Goal: Register for event/course

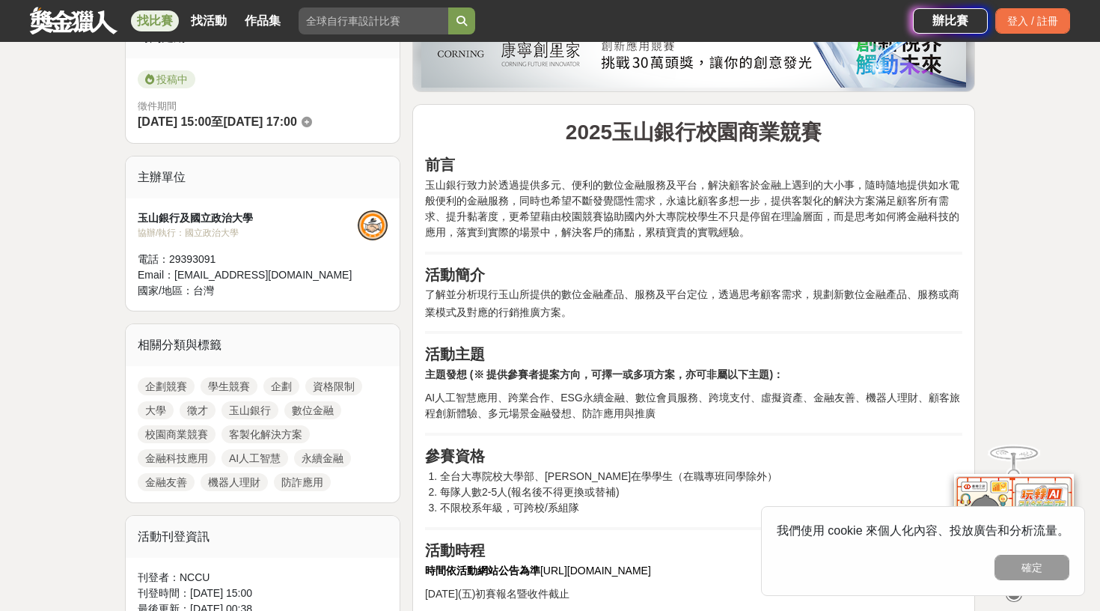
scroll to position [631, 0]
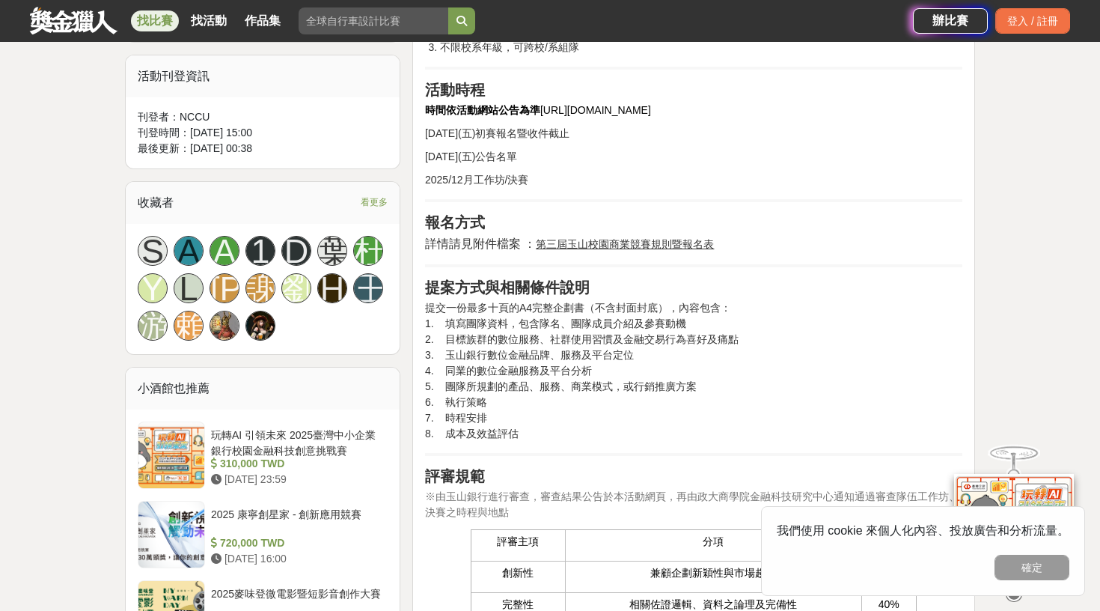
scroll to position [869, 0]
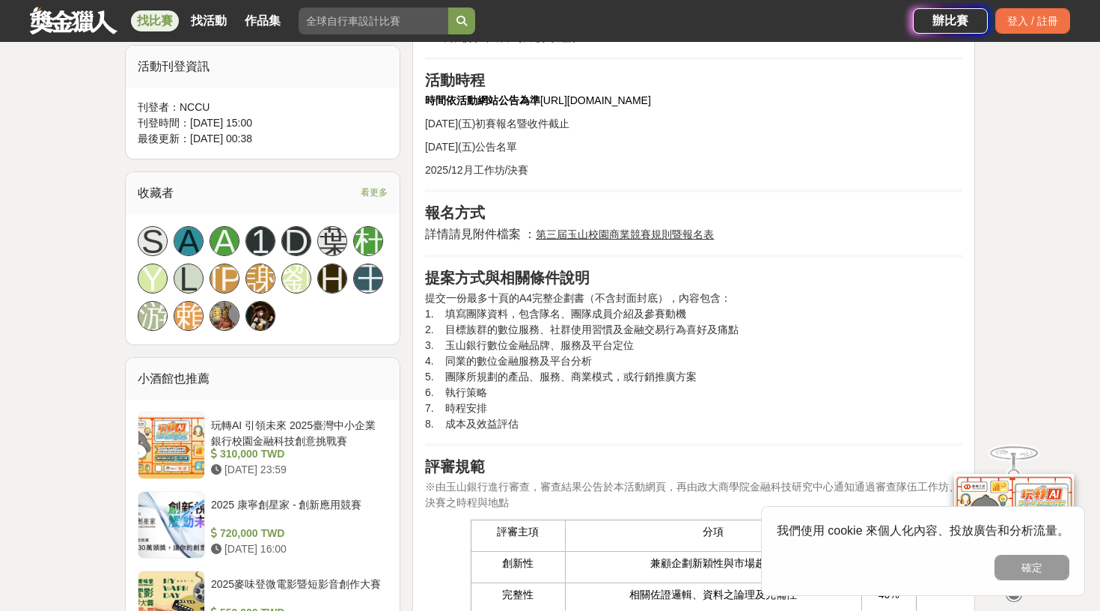
click at [645, 233] on u "第三屆玉山校園商業競賽規則暨報名表" at bounding box center [625, 234] width 178 height 12
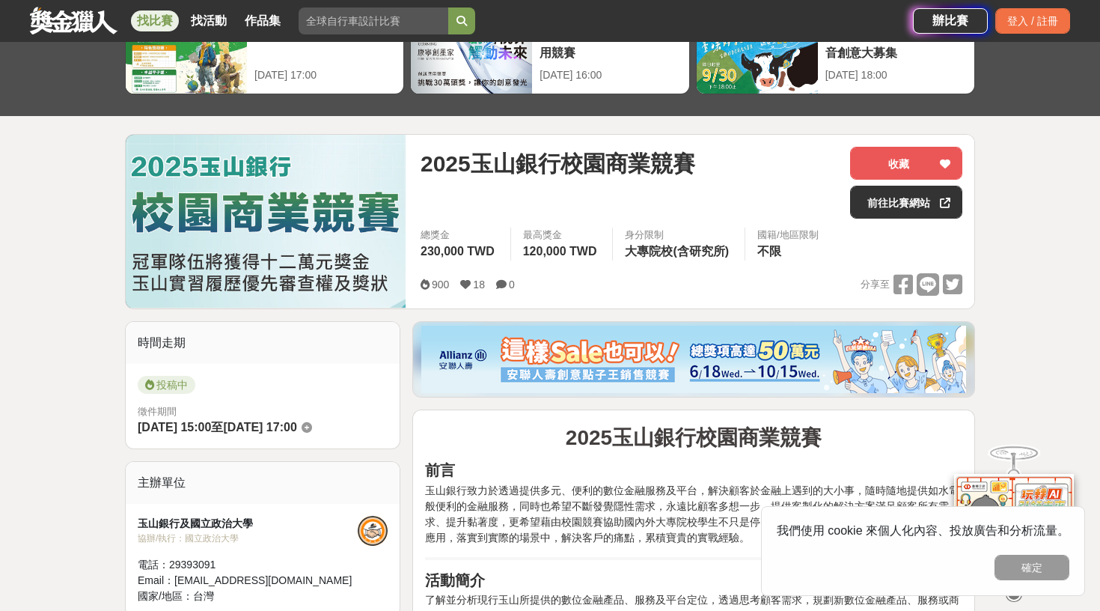
scroll to position [97, 0]
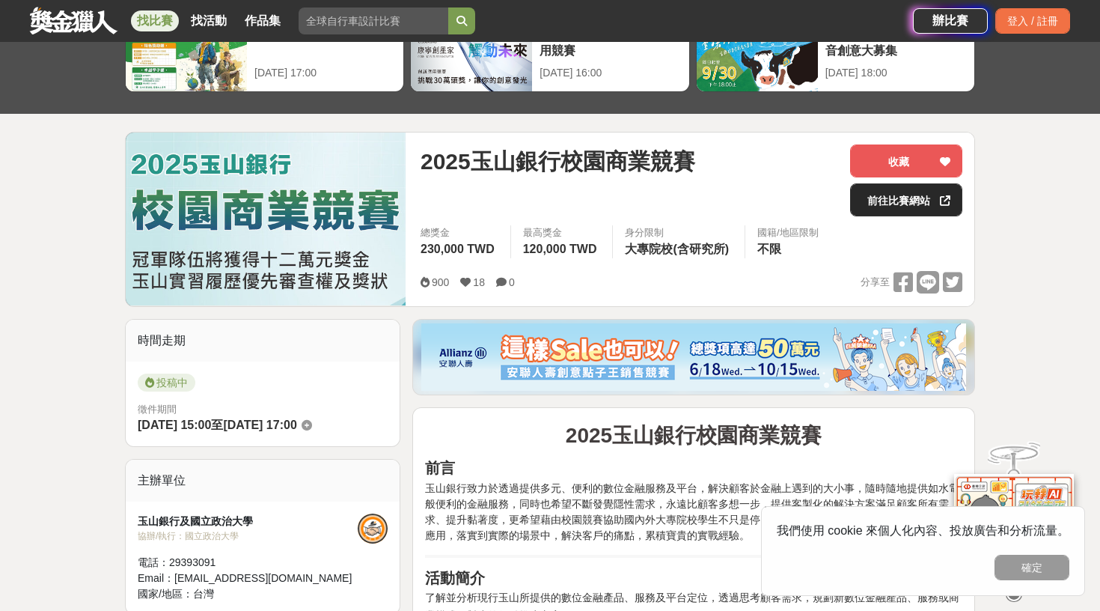
click at [875, 206] on link "前往比賽網站" at bounding box center [906, 199] width 112 height 33
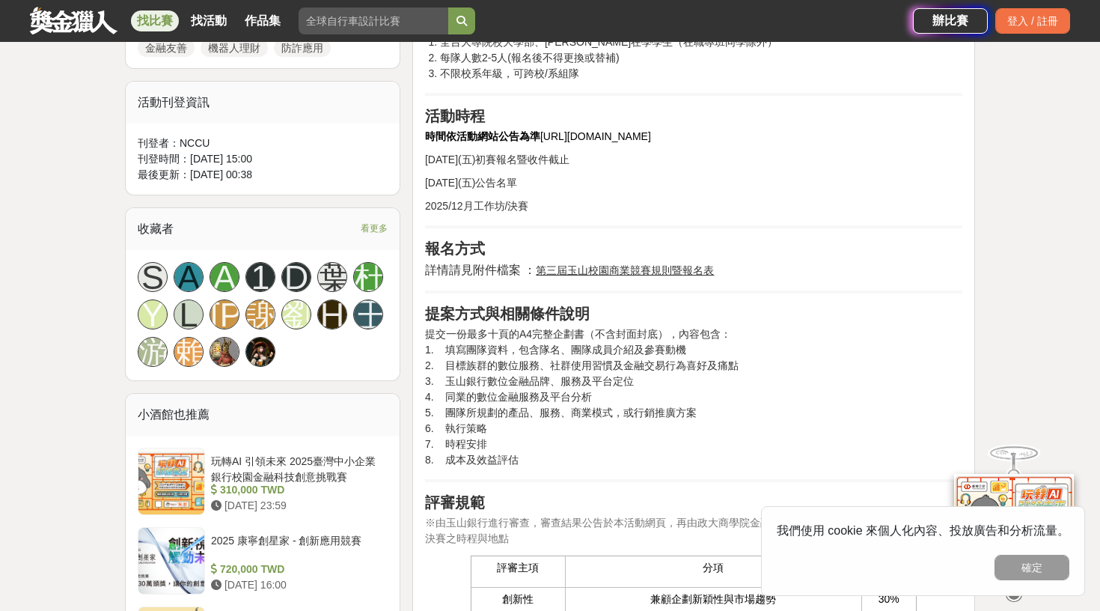
scroll to position [932, 0]
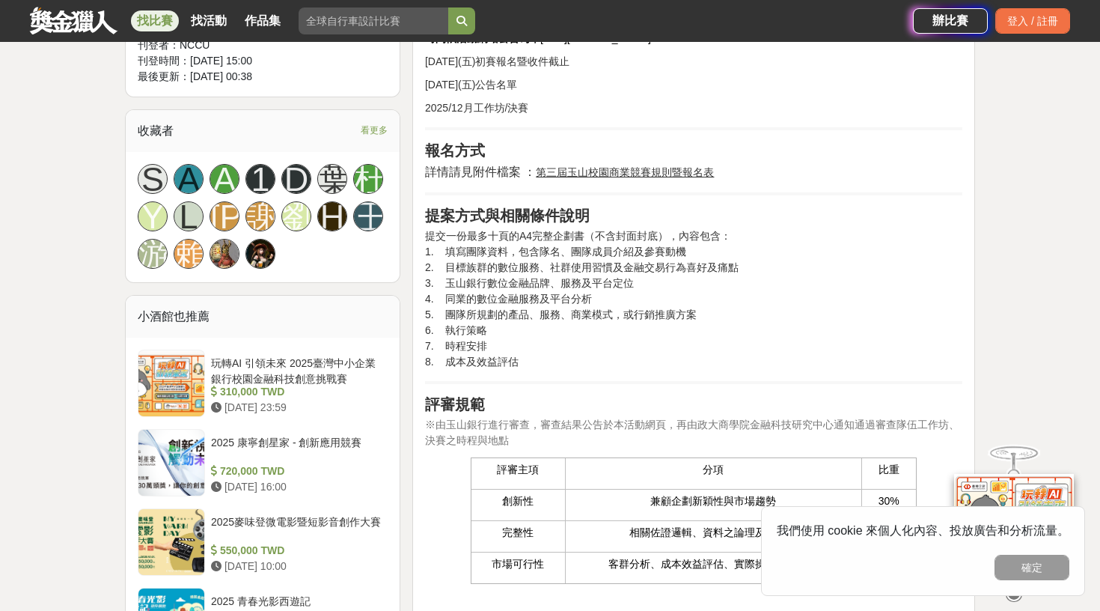
drag, startPoint x: 544, startPoint y: 259, endPoint x: 699, endPoint y: 354, distance: 181.7
click at [698, 354] on p "提交一份最多十頁的A4完整企劃書（不含封面封底），內容包含： 1. 填寫團隊資料，包含隊名、團隊成員介紹及參賽動機 2. 目標族群的數位服務、社群使用習慣及金…" at bounding box center [693, 298] width 537 height 141
click at [712, 309] on p "提交一份最多十頁的A4完整企劃書（不含封面封底），內容包含： 1. 填寫團隊資料，包含隊名、團隊成員介紹及參賽動機 2. 目標族群的數位服務、社群使用習慣及金…" at bounding box center [693, 298] width 537 height 141
drag, startPoint x: 548, startPoint y: 269, endPoint x: 819, endPoint y: 256, distance: 271.2
click at [819, 256] on p "提交一份最多十頁的A4完整企劃書（不含封面封底），內容包含： 1. 填寫團隊資料，包含隊名、團隊成員介紹及參賽動機 2. 目標族群的數位服務、社群使用習慣及金…" at bounding box center [693, 298] width 537 height 141
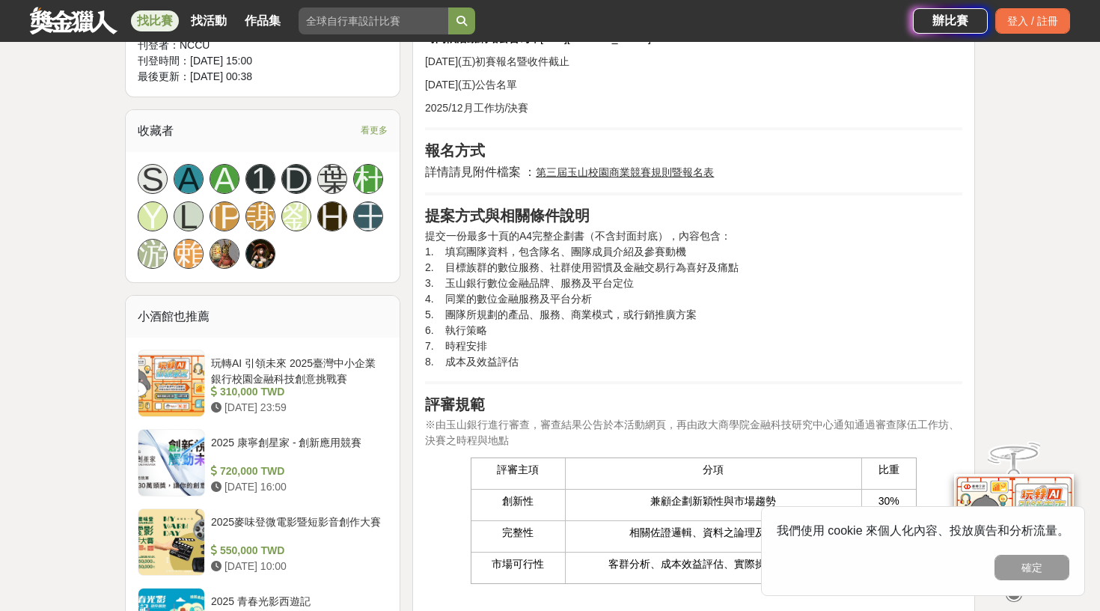
click at [812, 266] on p "提交一份最多十頁的A4完整企劃書（不含封面封底），內容包含： 1. 填寫團隊資料，包含隊名、團隊成員介紹及參賽動機 2. 目標族群的數位服務、社群使用習慣及金…" at bounding box center [693, 298] width 537 height 141
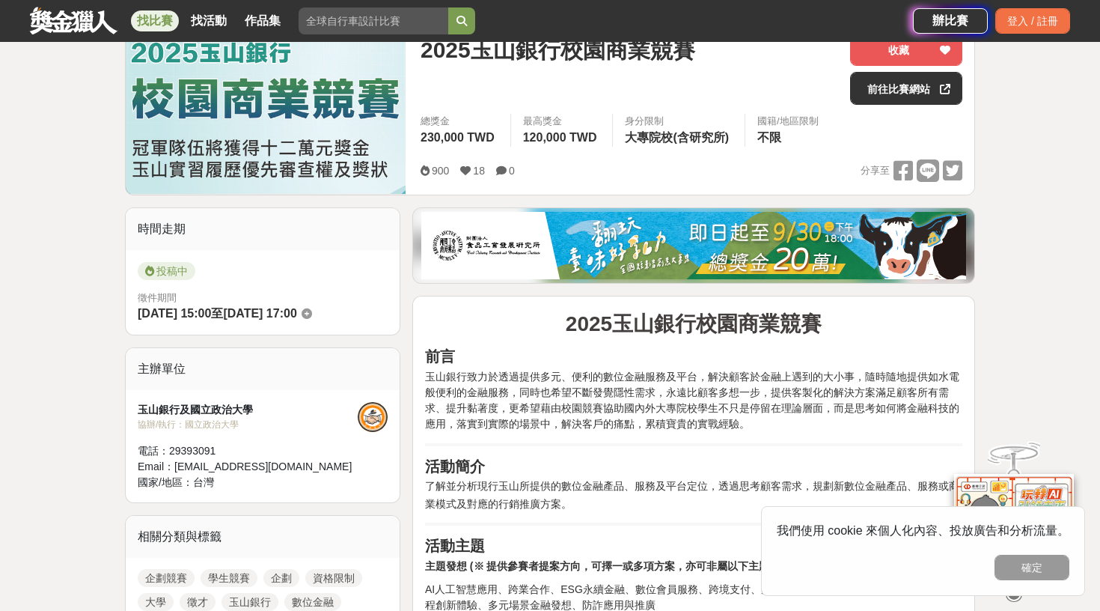
scroll to position [347, 0]
